Goal: Book appointment/travel/reservation

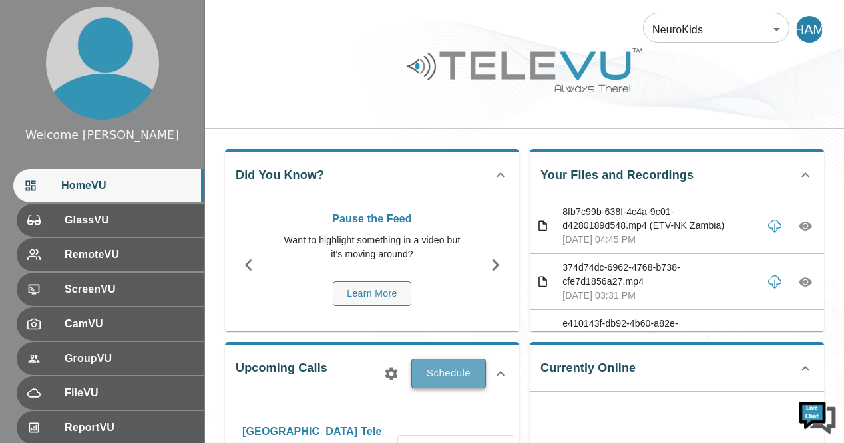
click at [450, 375] on button "Schedule" at bounding box center [448, 373] width 75 height 29
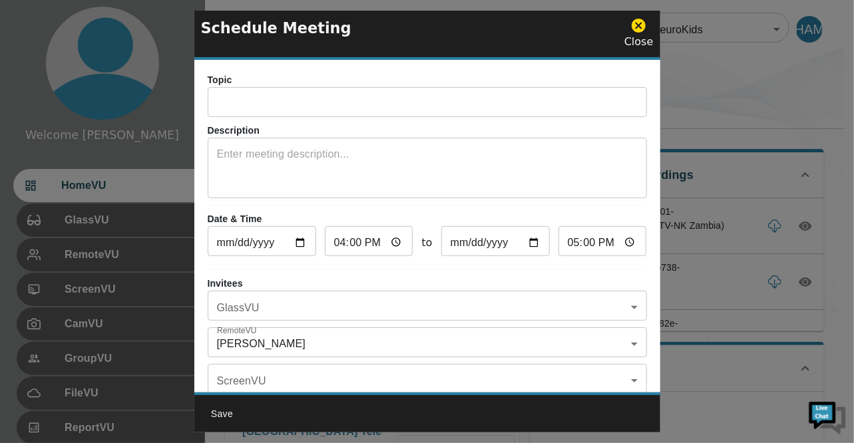
click at [640, 31] on icon at bounding box center [639, 26] width 14 height 14
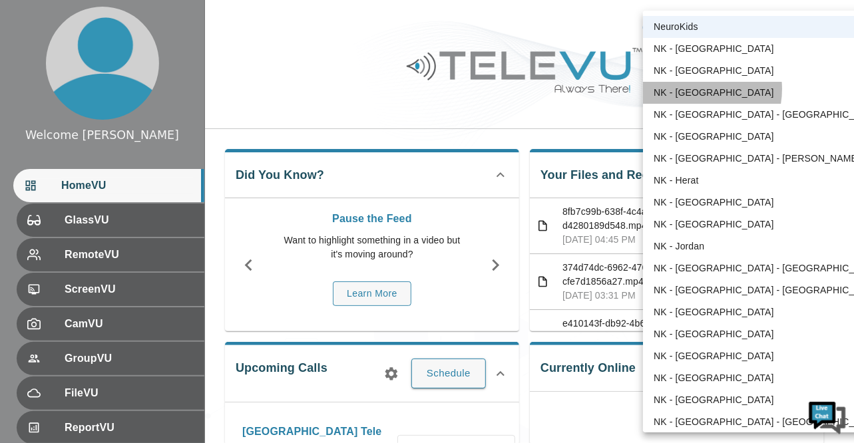
click at [691, 89] on li "NK - [GEOGRAPHIC_DATA]" at bounding box center [767, 93] width 248 height 22
type input "36"
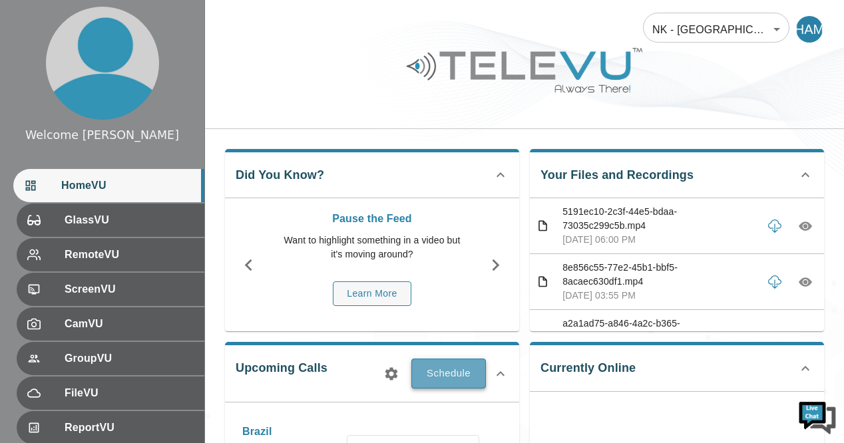
click at [442, 373] on button "Schedule" at bounding box center [448, 373] width 75 height 29
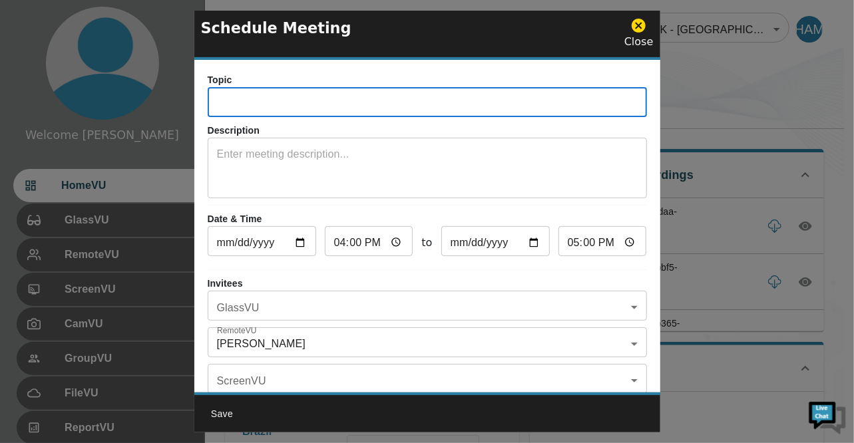
click at [302, 95] on input "text" at bounding box center [427, 104] width 439 height 27
type input "[GEOGRAPHIC_DATA] Tele mentoring Call"
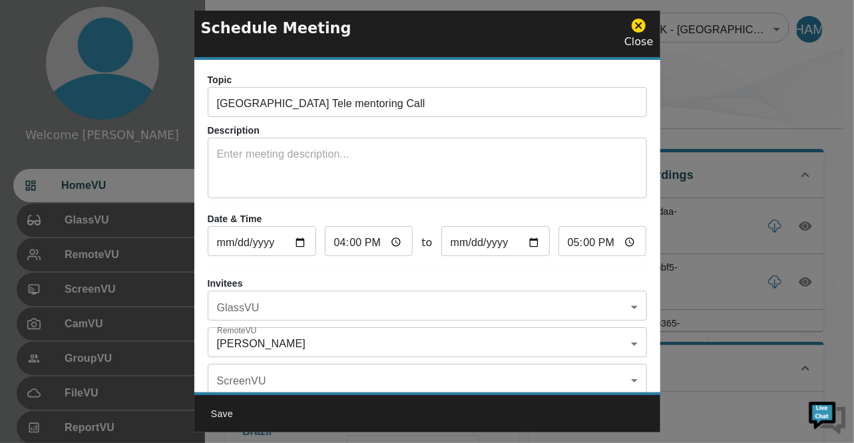
click at [353, 124] on p "Description" at bounding box center [427, 131] width 439 height 14
click at [296, 240] on input "[DATE]" at bounding box center [262, 243] width 108 height 27
type input "[DATE]"
click at [616, 247] on input "17:00" at bounding box center [602, 243] width 89 height 27
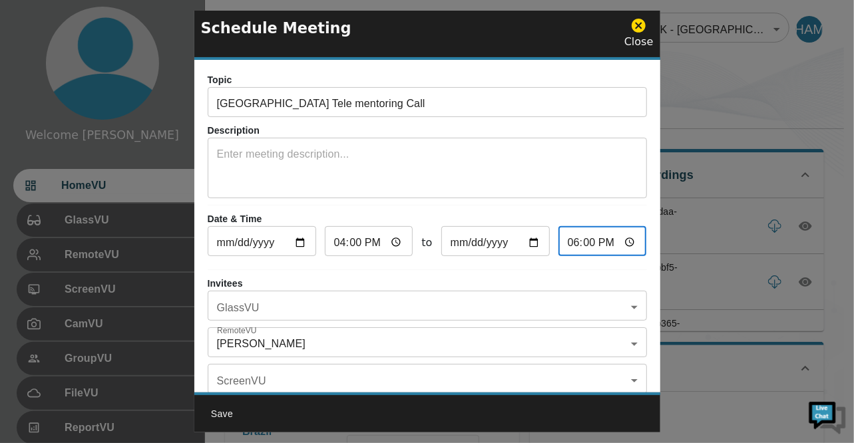
type input "18:00"
click at [638, 207] on div "Topic [GEOGRAPHIC_DATA] Tele mentoring Call ​ Description x ​ Date & Time [DATE…" at bounding box center [427, 226] width 466 height 333
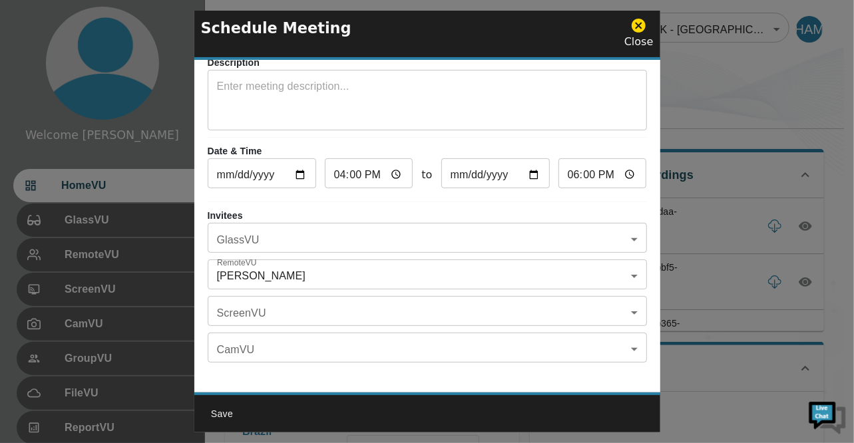
scroll to position [76, 0]
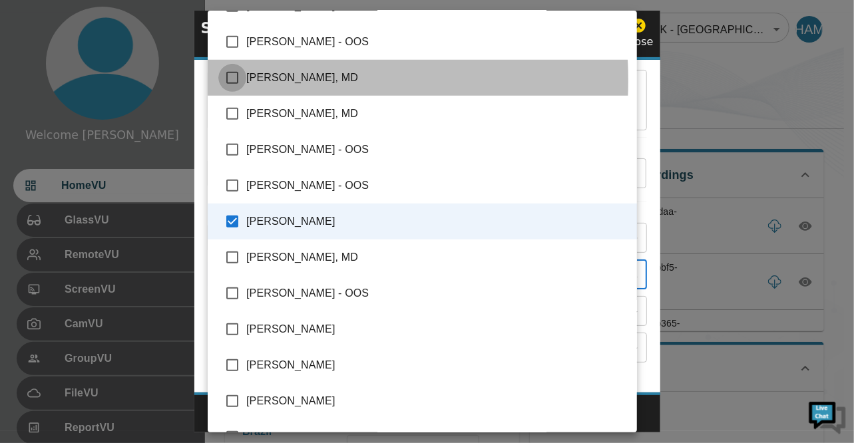
click at [230, 81] on input "checkbox" at bounding box center [232, 78] width 28 height 28
checkbox input "true"
type input "[PERSON_NAME],[PERSON_NAME], MD"
checkbox input "true"
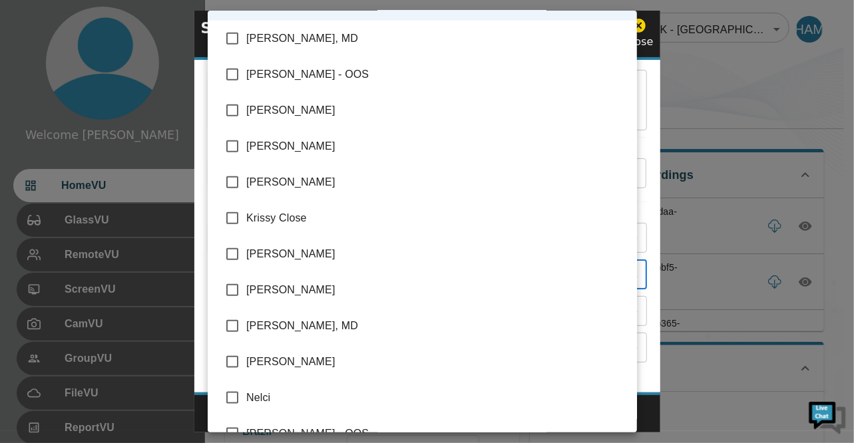
scroll to position [627, 0]
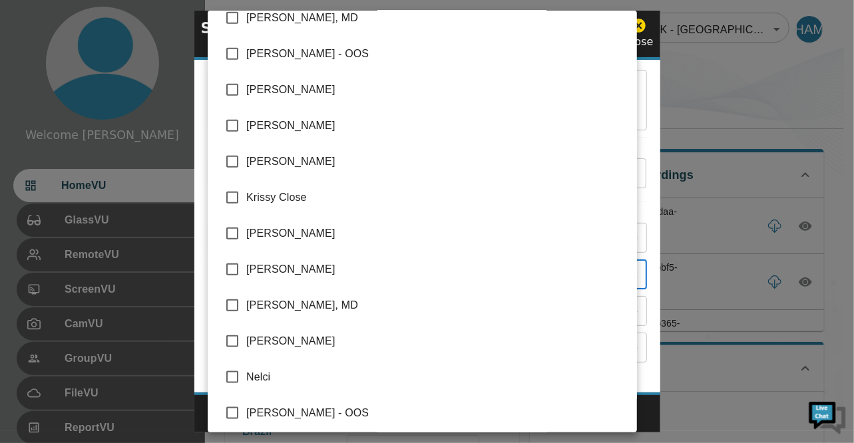
click at [712, 94] on div at bounding box center [427, 221] width 854 height 443
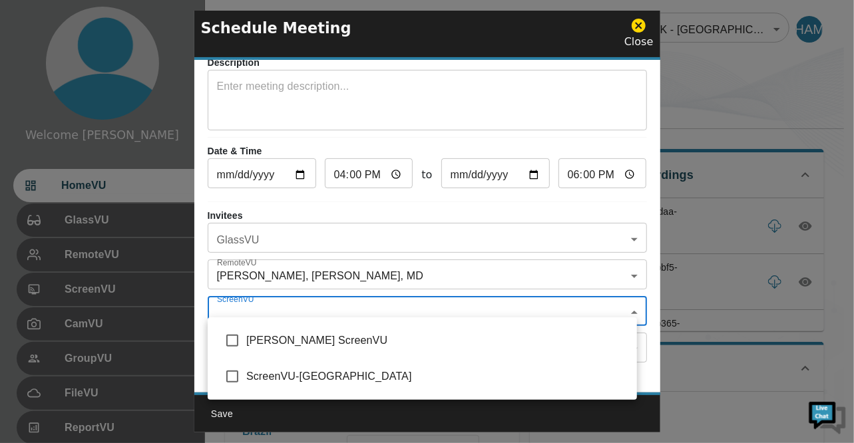
click at [238, 339] on input "checkbox" at bounding box center [232, 341] width 28 height 28
checkbox input "true"
type input "[PERSON_NAME] ScreenVU"
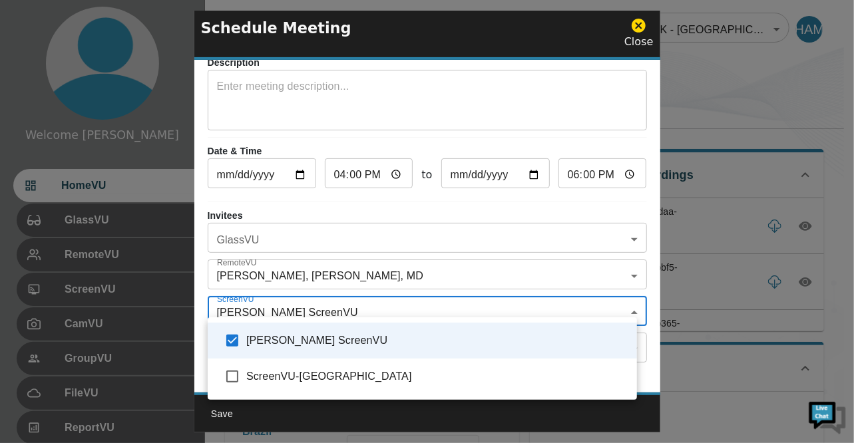
click at [229, 379] on input "checkbox" at bounding box center [232, 377] width 28 height 28
checkbox input "true"
type input "[PERSON_NAME] ScreenVU ,ScreenVU-[GEOGRAPHIC_DATA]"
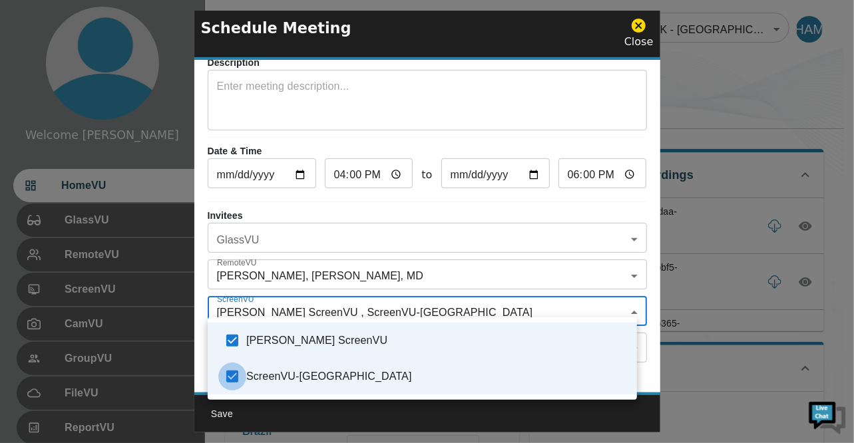
click at [229, 379] on input "checkbox" at bounding box center [232, 377] width 28 height 28
checkbox input "false"
type input "[PERSON_NAME] ScreenVU"
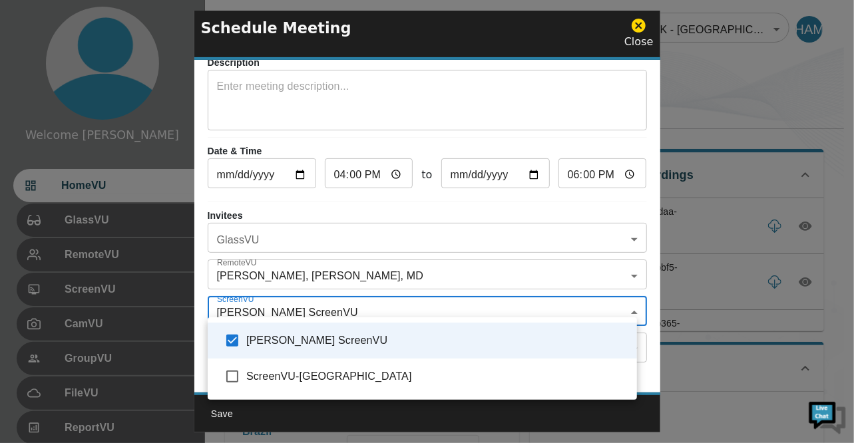
click at [728, 110] on div at bounding box center [427, 221] width 854 height 443
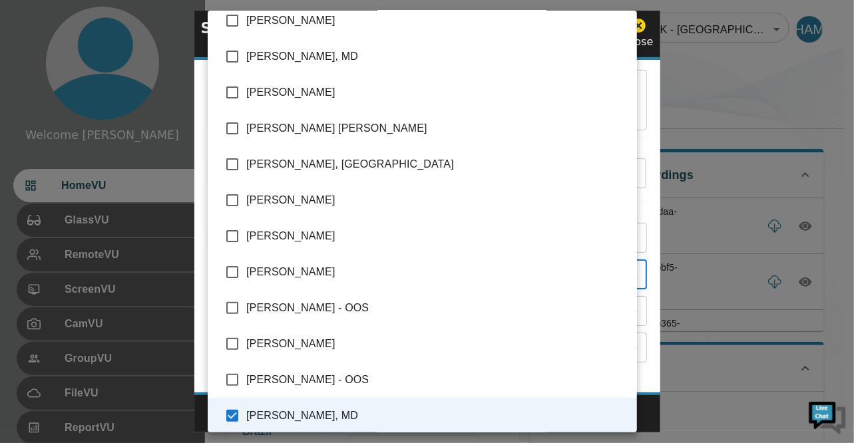
scroll to position [0, 0]
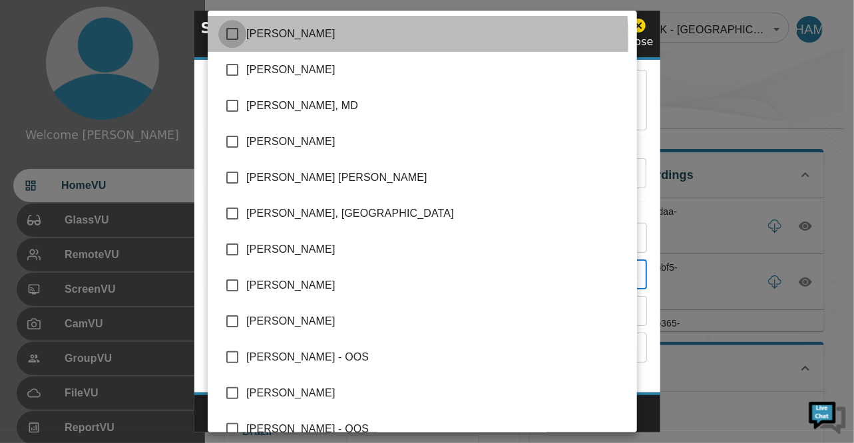
click at [233, 41] on input "checkbox" at bounding box center [232, 34] width 28 height 28
checkbox input "true"
type input "[PERSON_NAME],[PERSON_NAME], MD,[PERSON_NAME]"
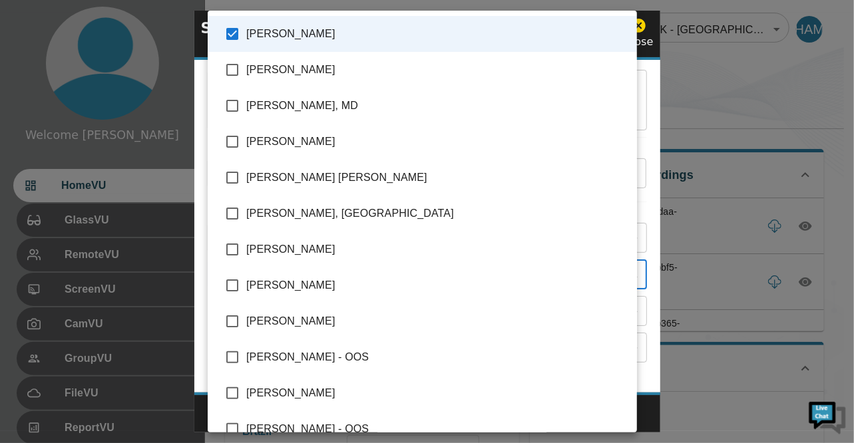
click at [725, 83] on div at bounding box center [427, 221] width 854 height 443
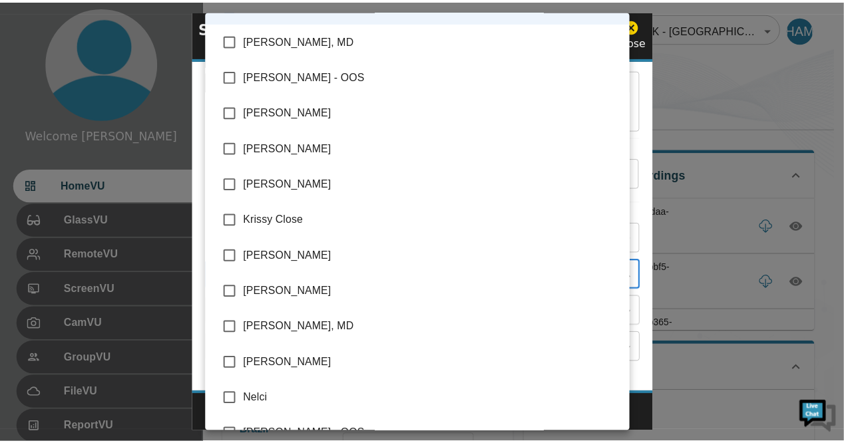
scroll to position [609, 0]
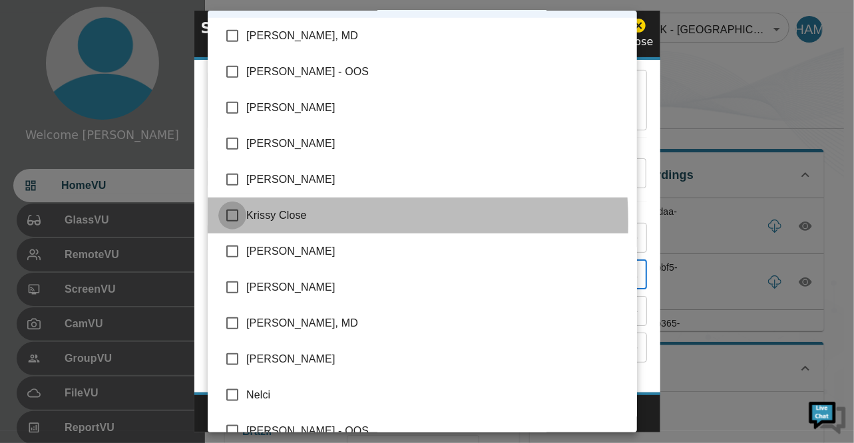
click at [230, 223] on input "checkbox" at bounding box center [232, 216] width 28 height 28
checkbox input "true"
type input "[PERSON_NAME],[PERSON_NAME], MD,[PERSON_NAME]"
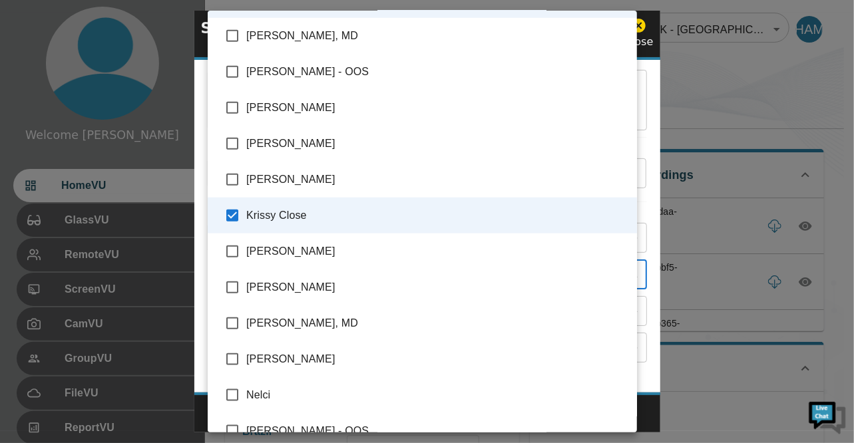
click at [729, 71] on div at bounding box center [427, 221] width 854 height 443
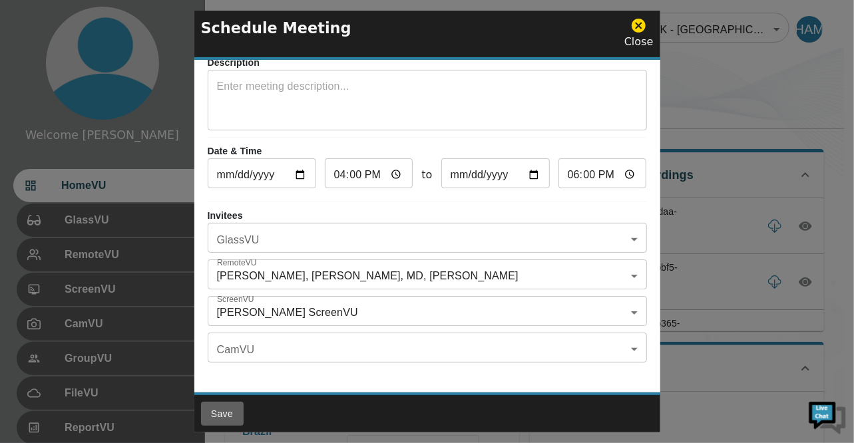
click at [221, 414] on button "Save" at bounding box center [222, 414] width 43 height 25
